Goal: Browse casually

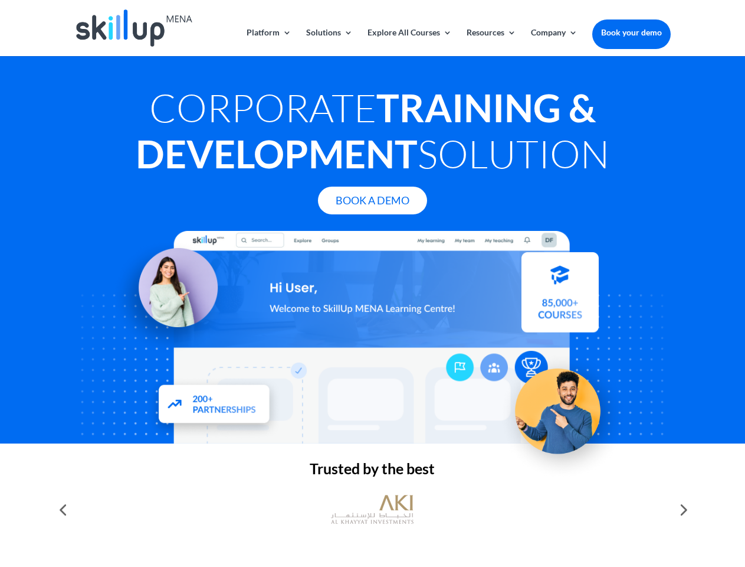
click at [372, 283] on div at bounding box center [372, 337] width 596 height 212
click at [329, 42] on link "Solutions" at bounding box center [329, 42] width 47 height 28
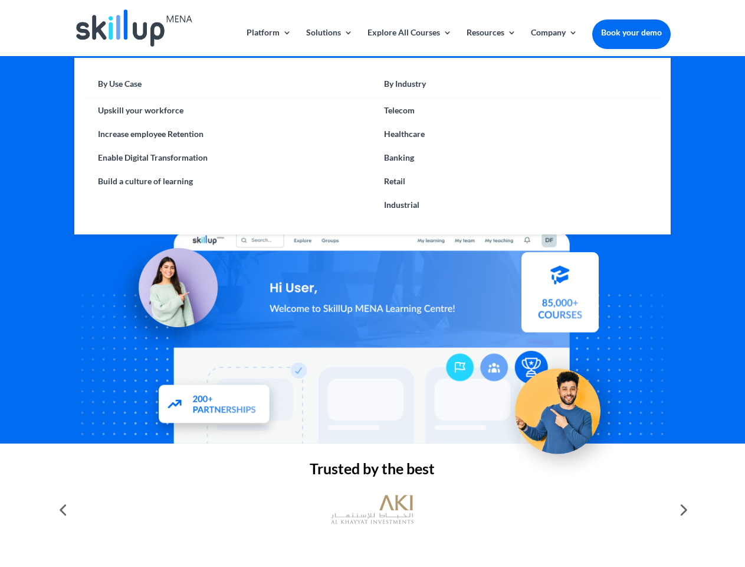
click at [409, 42] on link "Explore All Courses" at bounding box center [410, 42] width 84 height 28
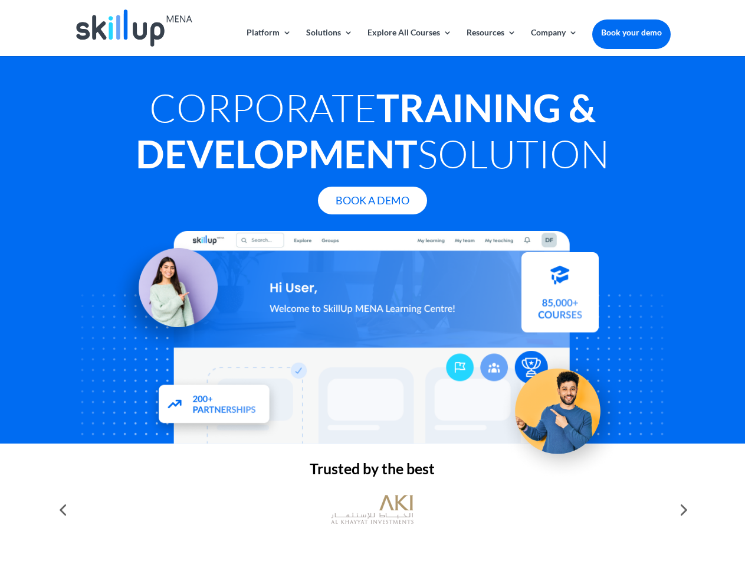
click at [490, 42] on link "Resources" at bounding box center [492, 42] width 50 height 28
click at [554, 42] on link "Company" at bounding box center [554, 42] width 47 height 28
click at [372, 509] on img at bounding box center [372, 509] width 83 height 41
